Goal: Navigation & Orientation: Find specific page/section

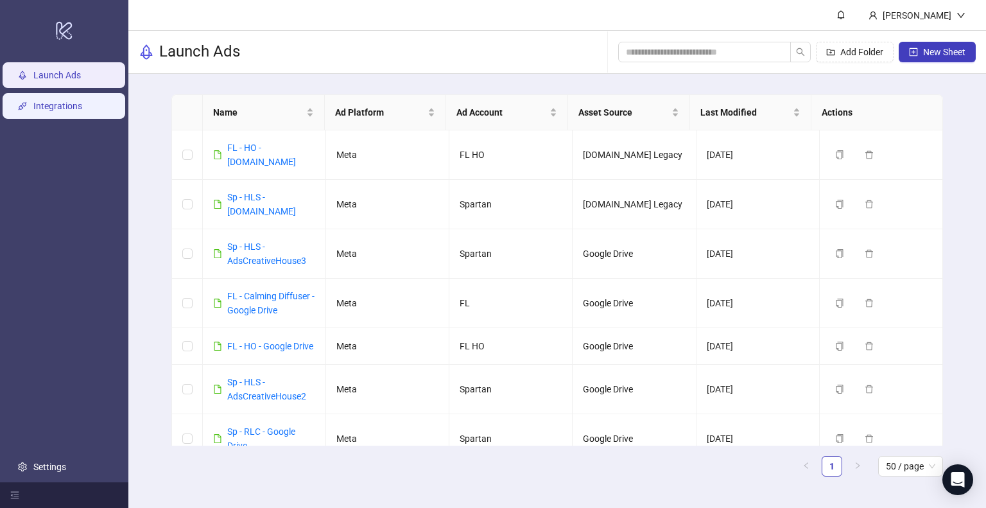
click at [43, 111] on link "Integrations" at bounding box center [57, 106] width 49 height 10
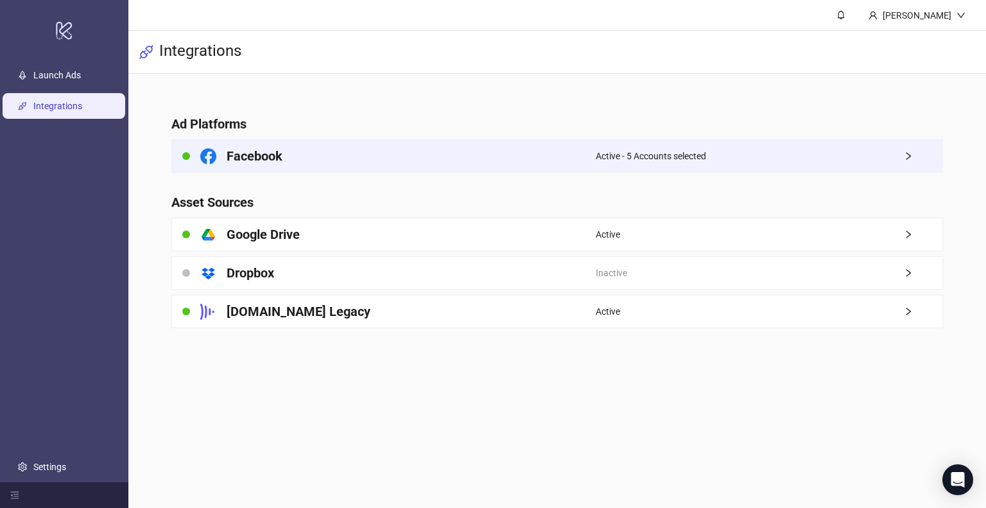
click at [744, 156] on div "Active - 5 Accounts selected" at bounding box center [769, 156] width 347 height 32
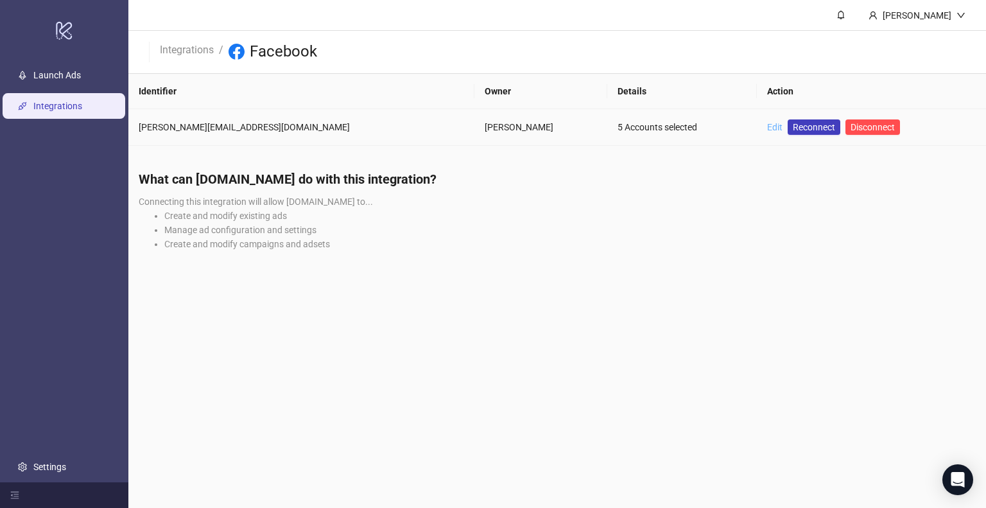
click at [767, 127] on link "Edit" at bounding box center [774, 127] width 15 height 10
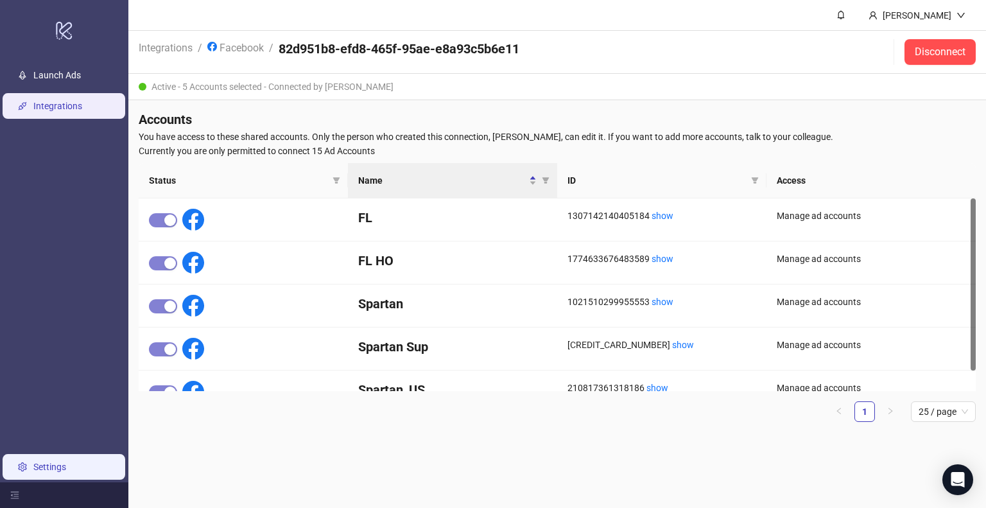
click at [59, 462] on link "Settings" at bounding box center [49, 467] width 33 height 10
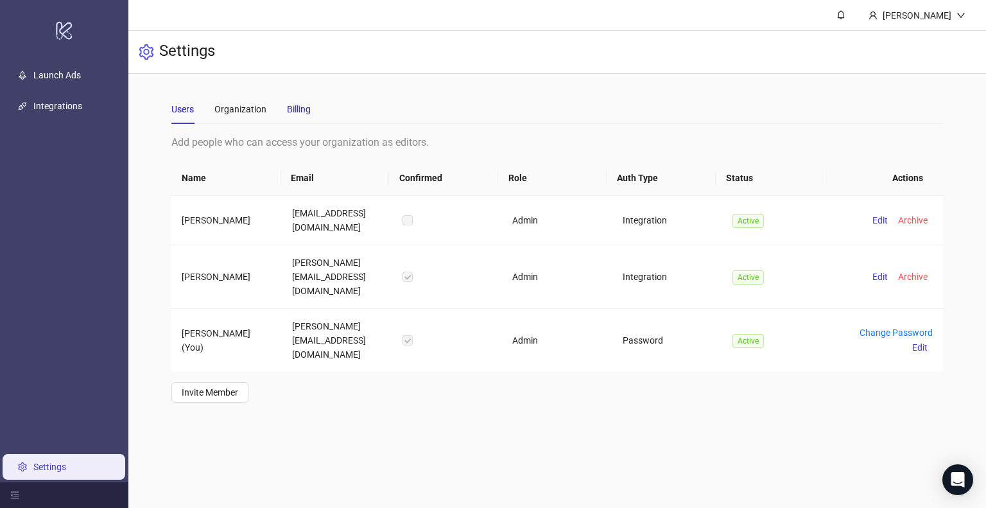
click at [296, 111] on div "Billing" at bounding box center [299, 109] width 24 height 14
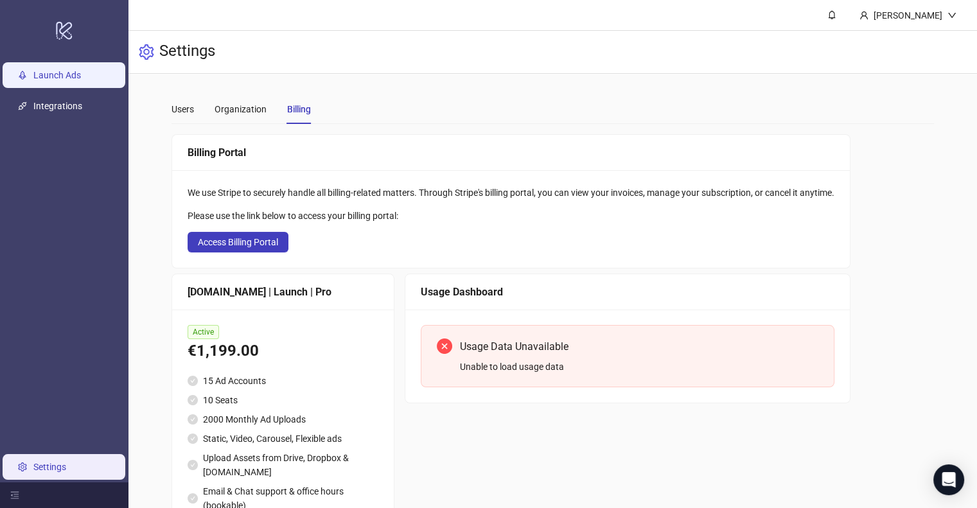
click at [78, 75] on link "Launch Ads" at bounding box center [57, 75] width 48 height 10
